Goal: Entertainment & Leisure: Consume media (video, audio)

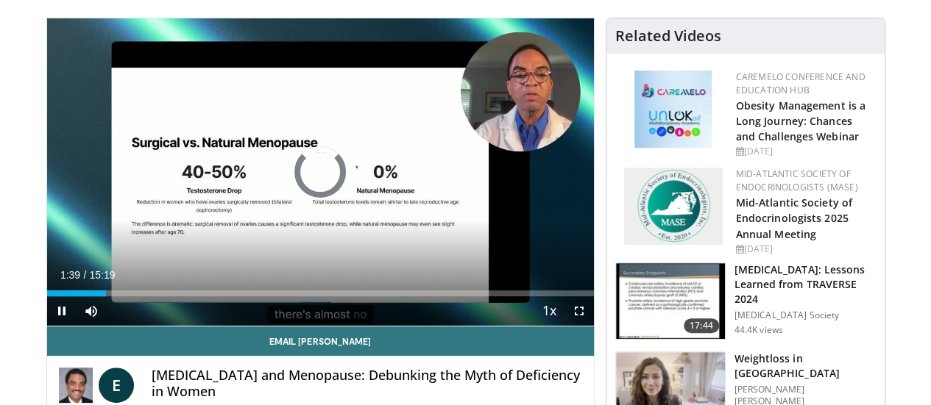
scroll to position [120, 0]
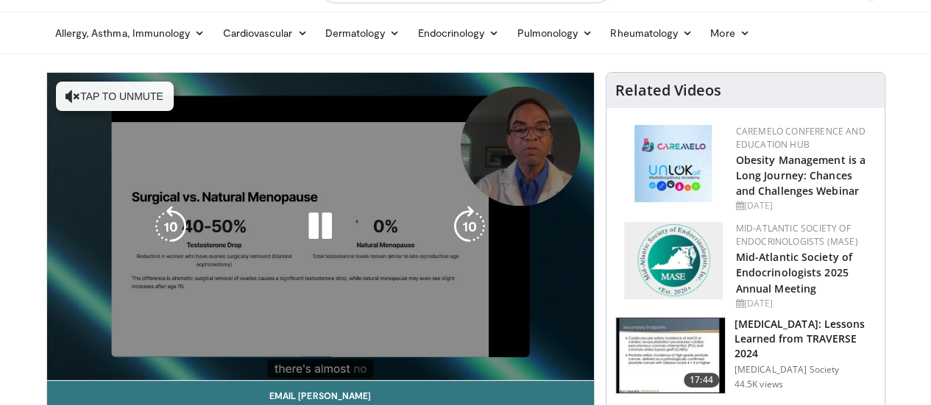
scroll to position [40, 0]
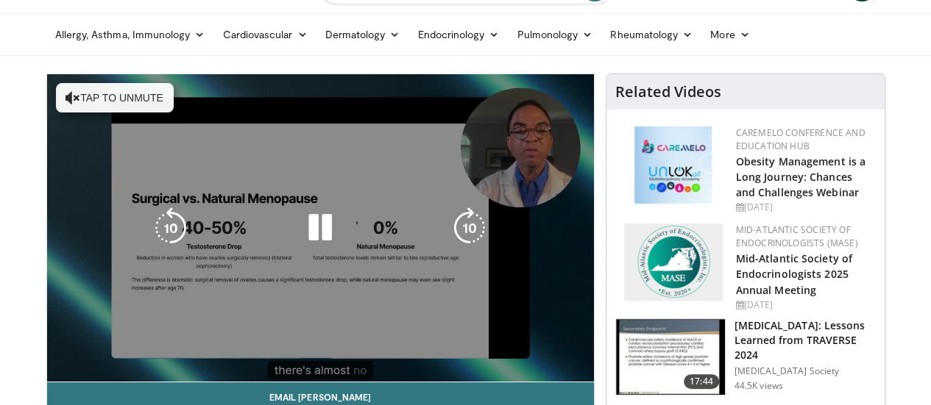
click at [47, 99] on div "10 seconds Tap to unmute" at bounding box center [320, 228] width 547 height 308
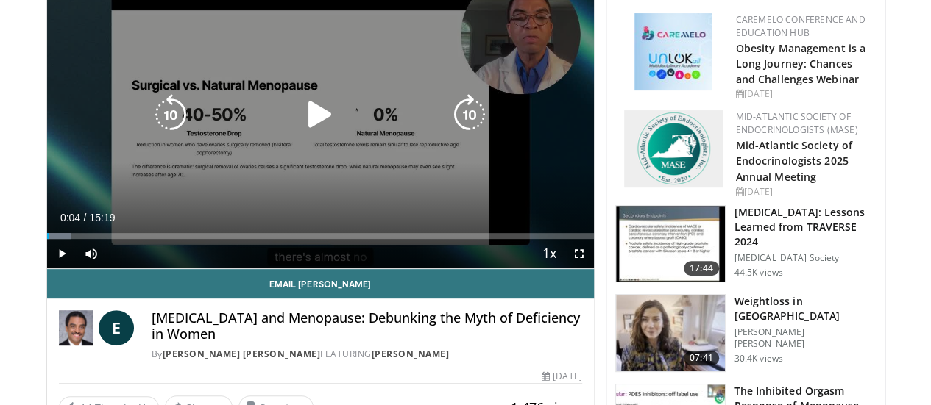
scroll to position [156, 0]
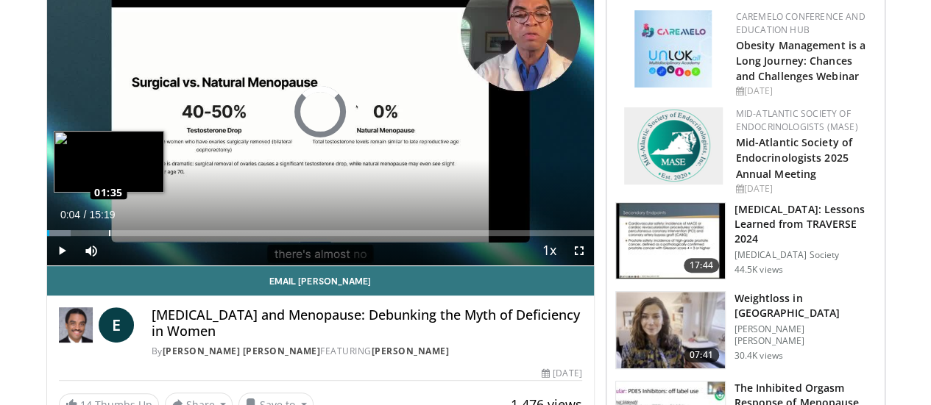
click at [71, 236] on div "Loaded : 4.34% 01:35 01:35" at bounding box center [320, 233] width 547 height 6
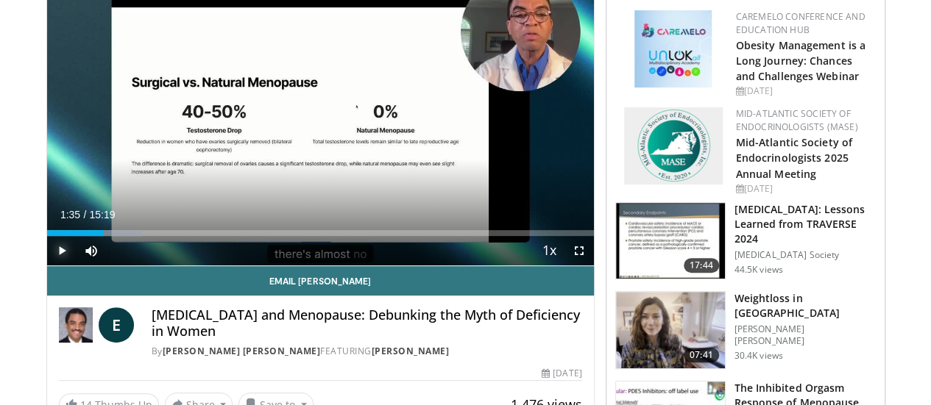
click at [47, 266] on span "Video Player" at bounding box center [61, 250] width 29 height 29
